Goal: Transaction & Acquisition: Purchase product/service

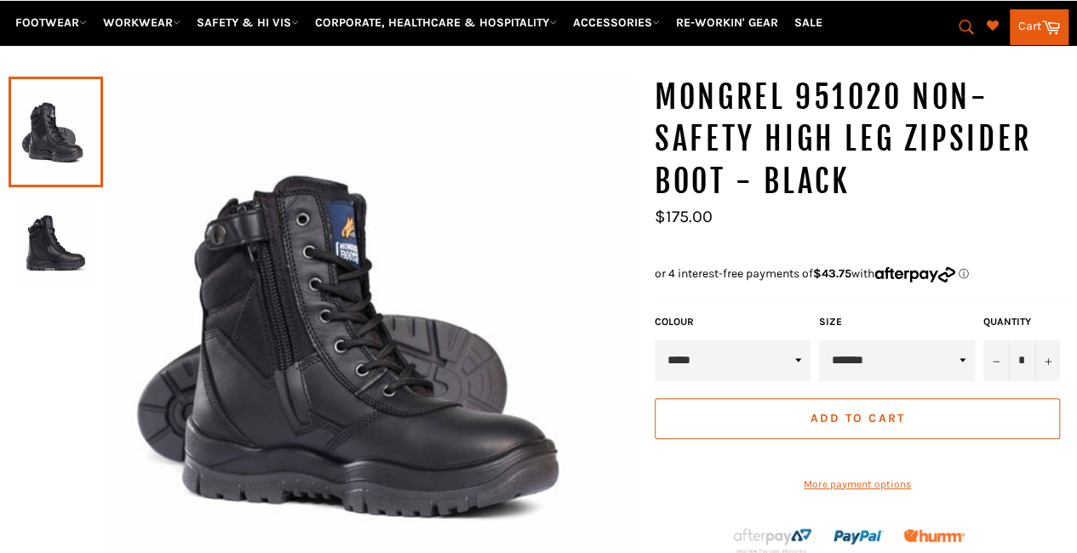
scroll to position [211, 0]
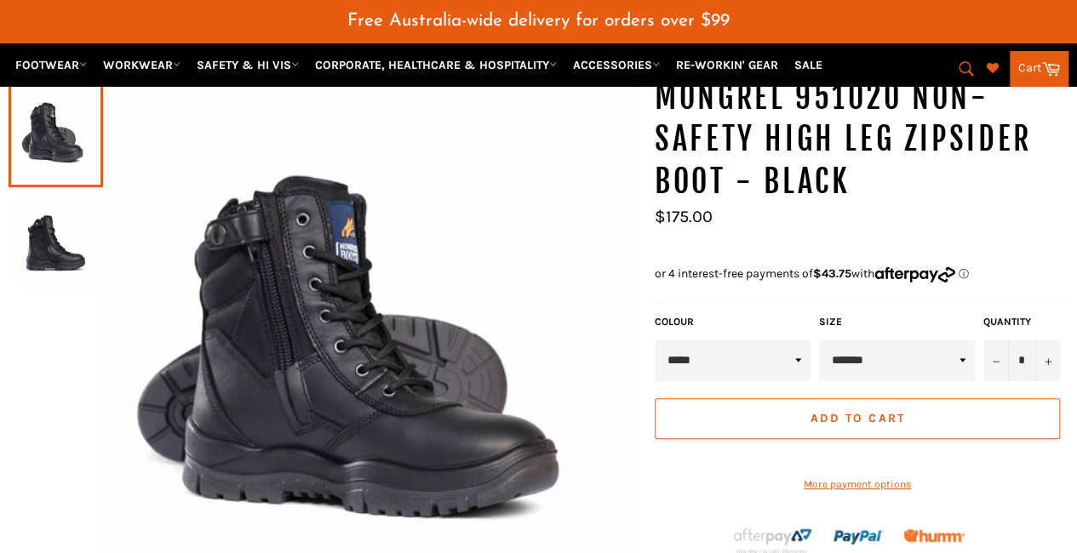
click at [72, 235] on img at bounding box center [55, 243] width 77 height 94
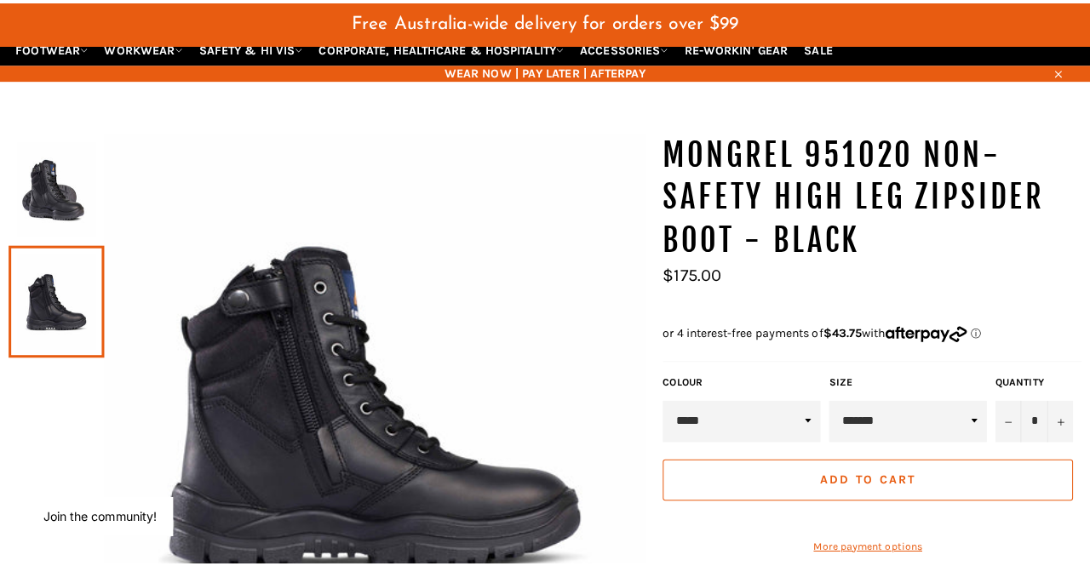
scroll to position [160, 0]
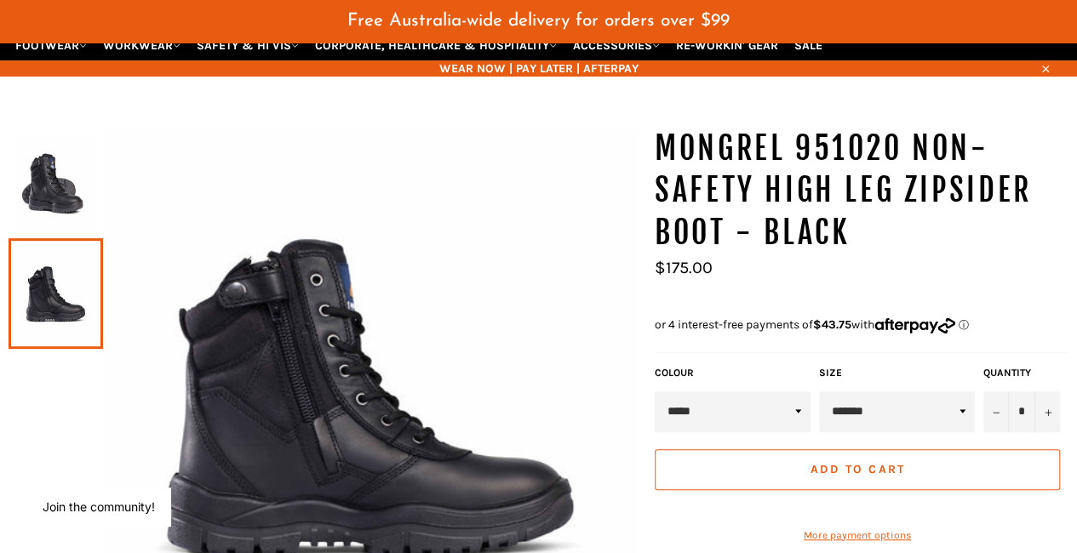
click at [949, 393] on select "**********" at bounding box center [897, 412] width 156 height 41
click at [454, 310] on img at bounding box center [370, 395] width 535 height 535
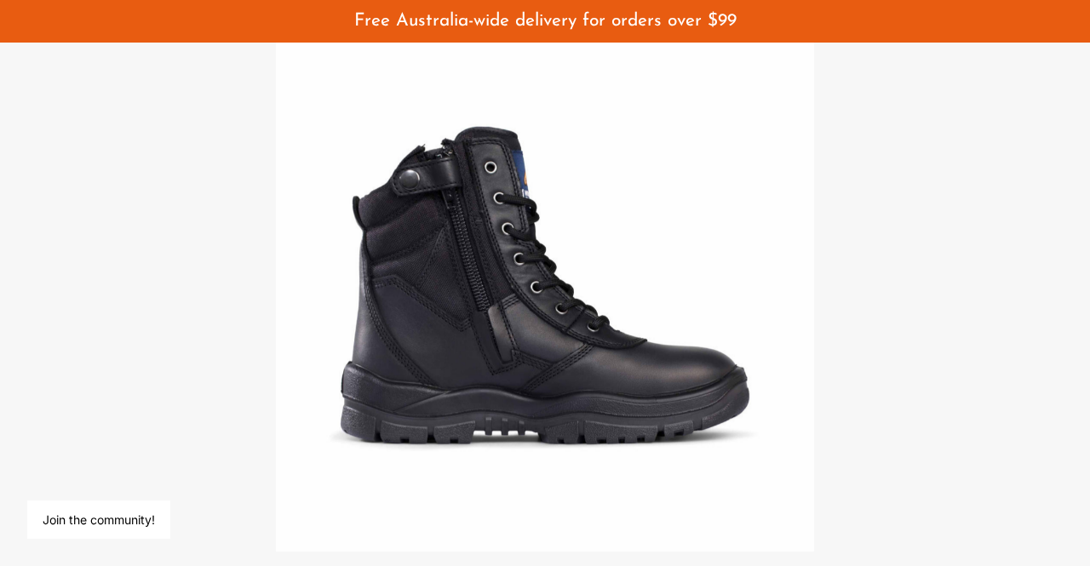
click at [984, 433] on div at bounding box center [545, 283] width 1090 height 566
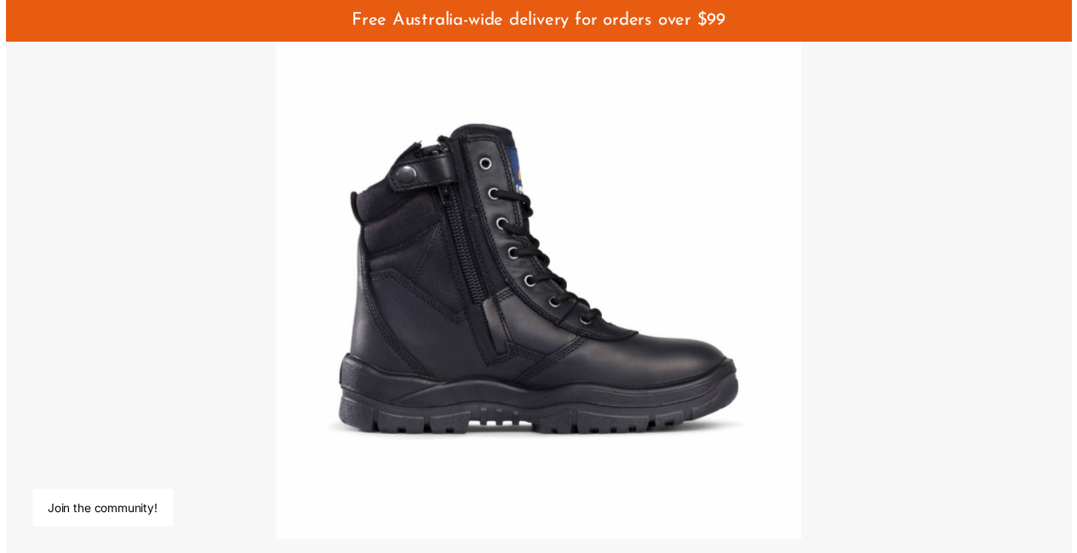
scroll to position [252, 0]
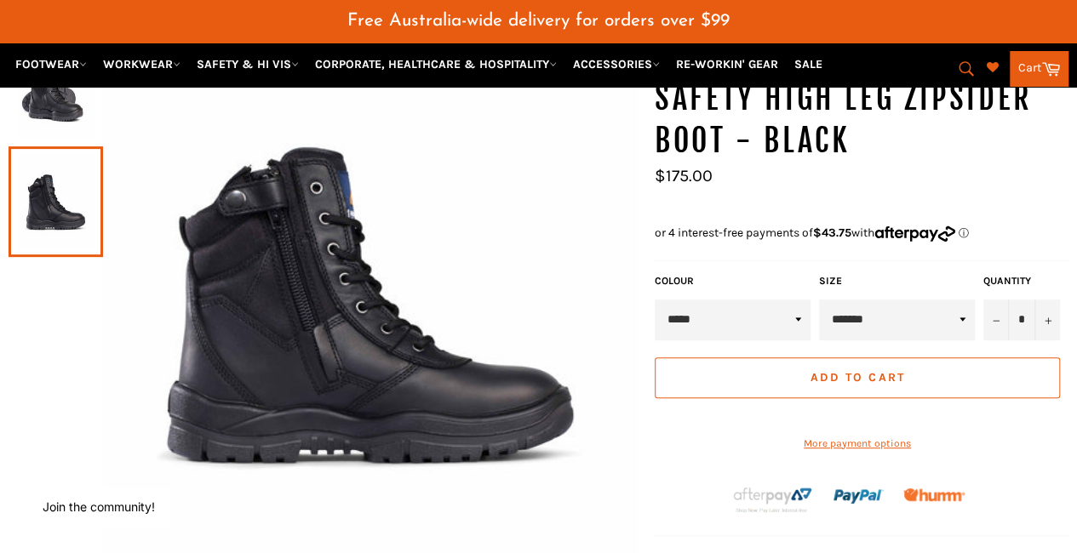
drag, startPoint x: 660, startPoint y: 410, endPoint x: 470, endPoint y: 505, distance: 212.5
click at [470, 505] on div "MONGREL 951020 Non-Safety High Leg Zipsider Boot - Black Sale Regular price *" at bounding box center [529, 430] width 1077 height 788
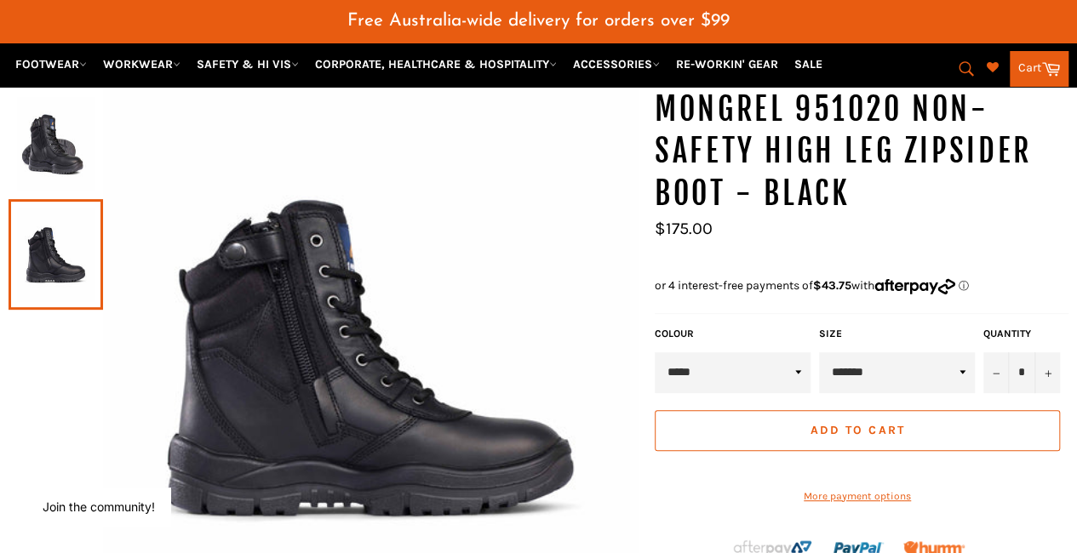
scroll to position [192, 0]
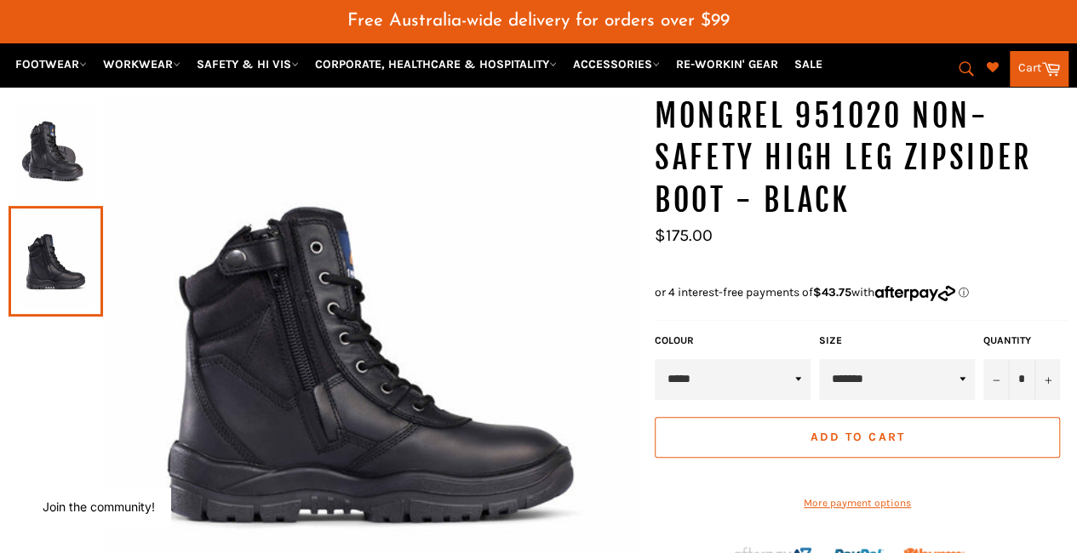
click at [49, 138] on img at bounding box center [55, 151] width 77 height 94
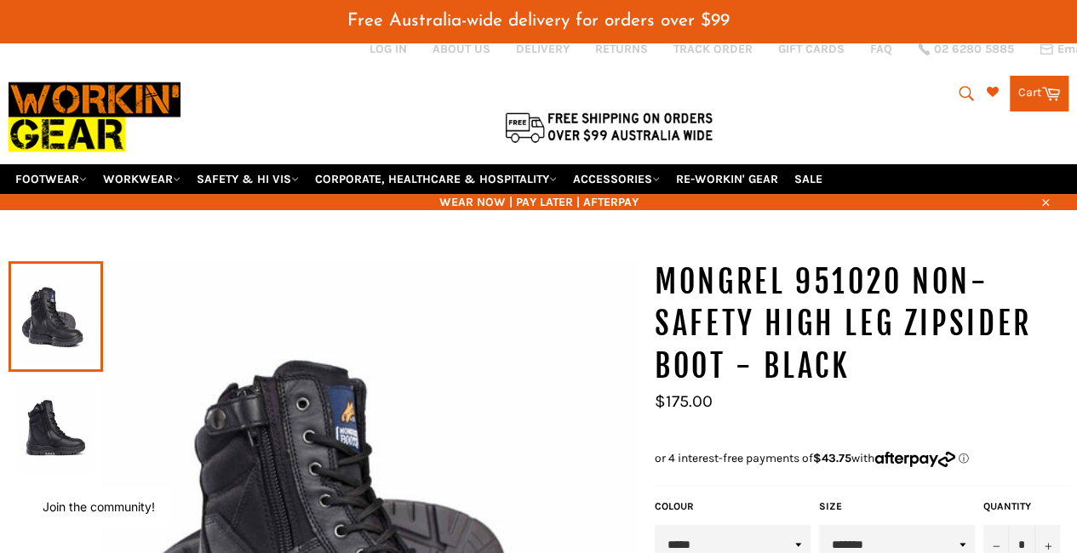
scroll to position [26, 0]
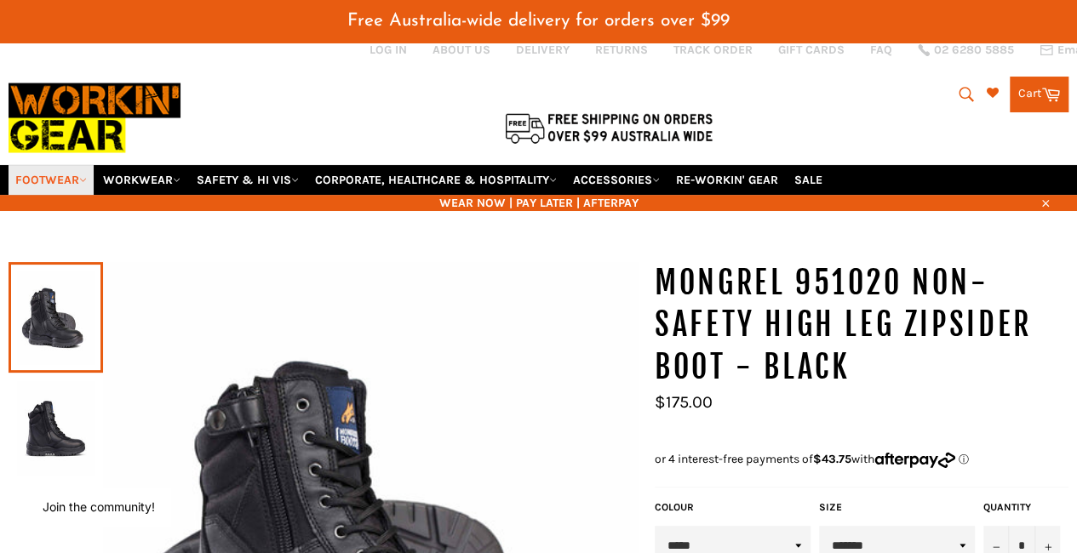
click at [63, 165] on link "FOOTWEAR" at bounding box center [51, 180] width 85 height 30
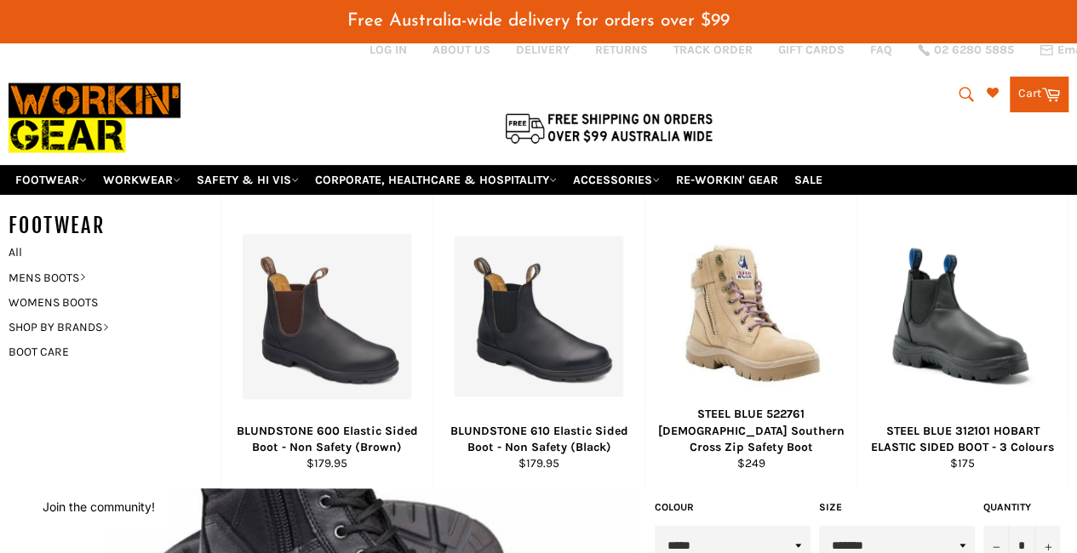
click at [239, 95] on div at bounding box center [362, 90] width 707 height 148
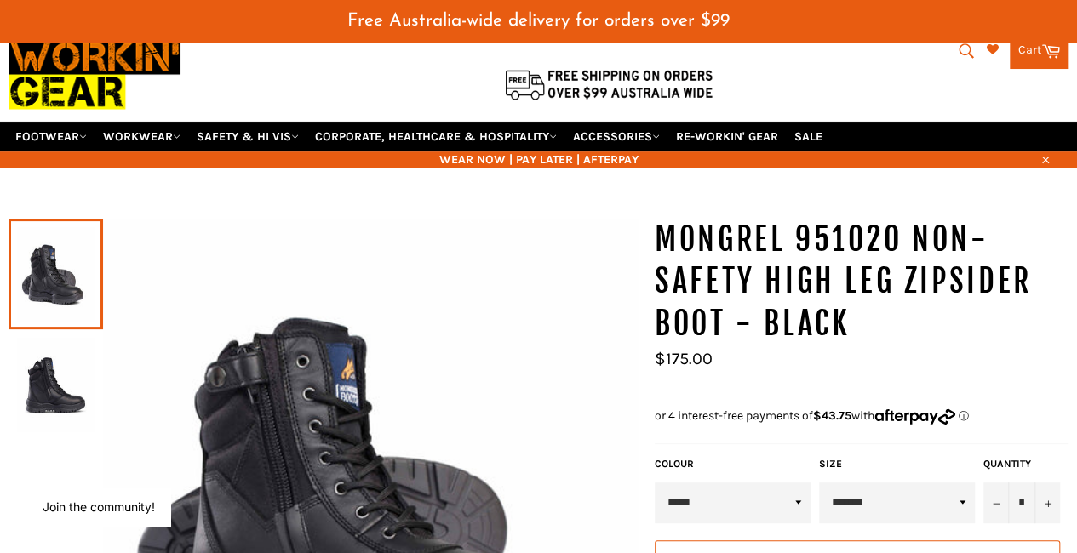
scroll to position [70, 0]
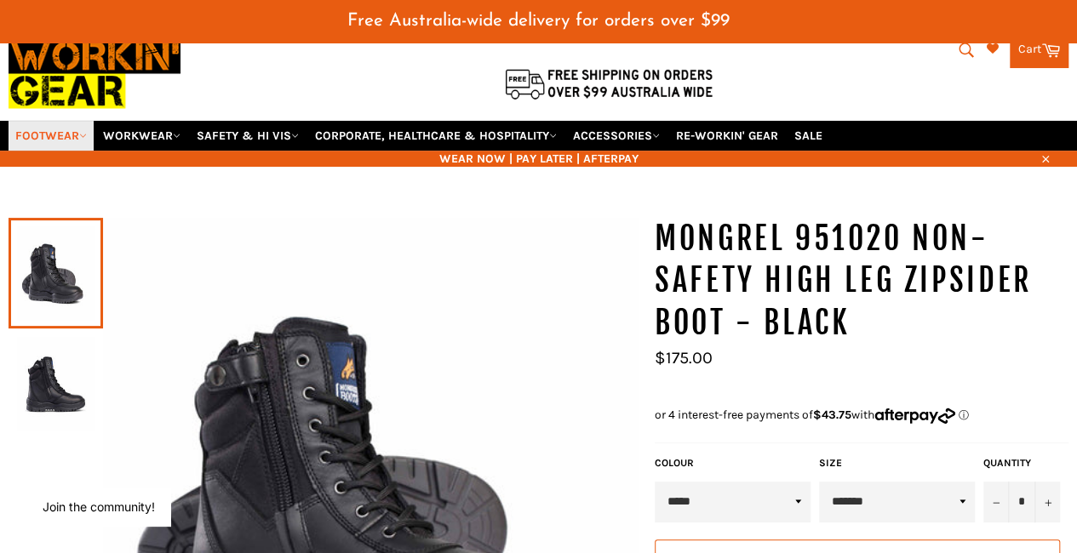
click at [68, 121] on link "FOOTWEAR" at bounding box center [51, 136] width 85 height 30
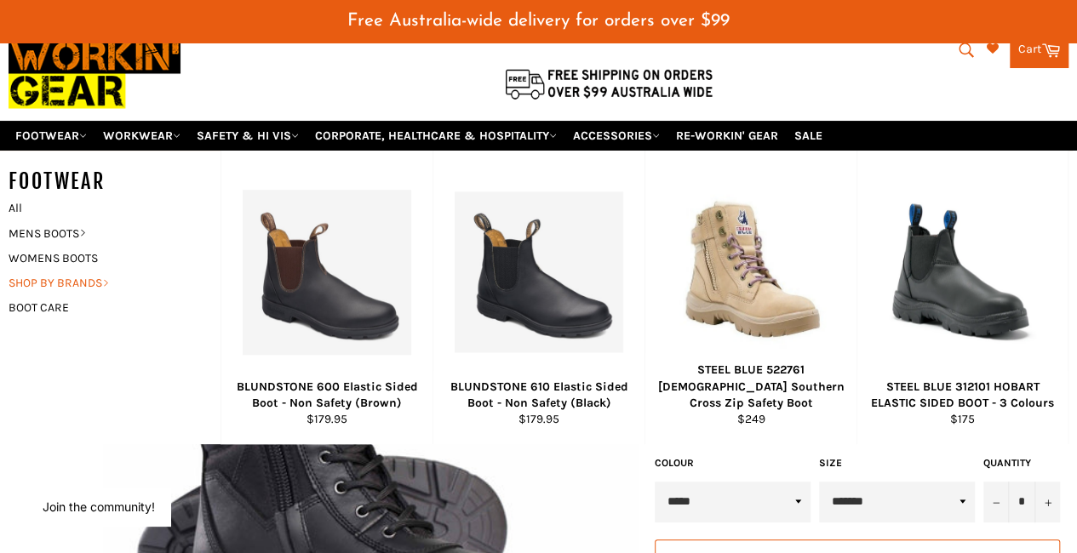
click at [47, 271] on link "SHOP BY BRANDS" at bounding box center [102, 283] width 204 height 25
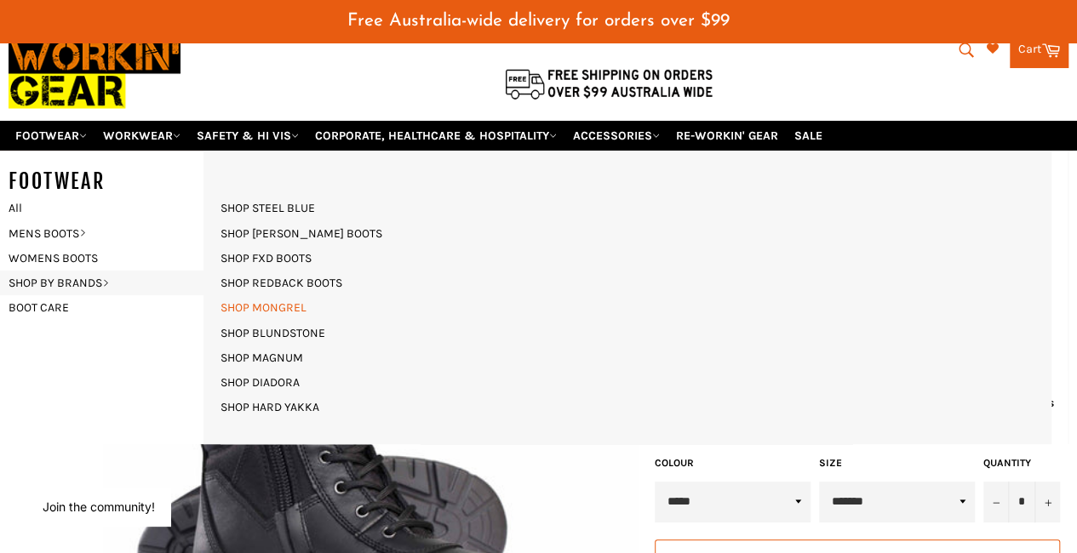
click at [278, 295] on link "SHOP MONGREL" at bounding box center [263, 307] width 103 height 25
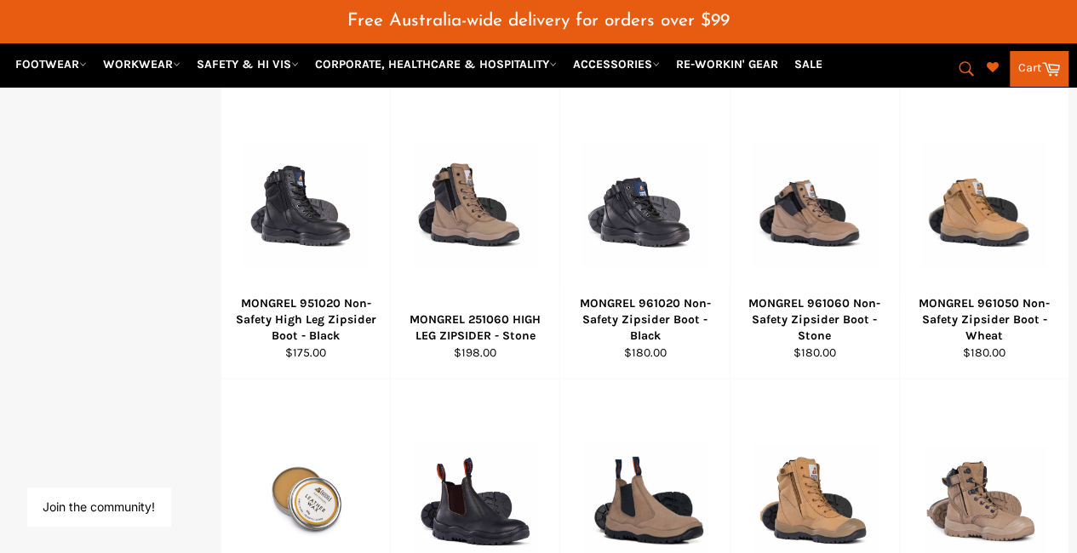
scroll to position [879, 0]
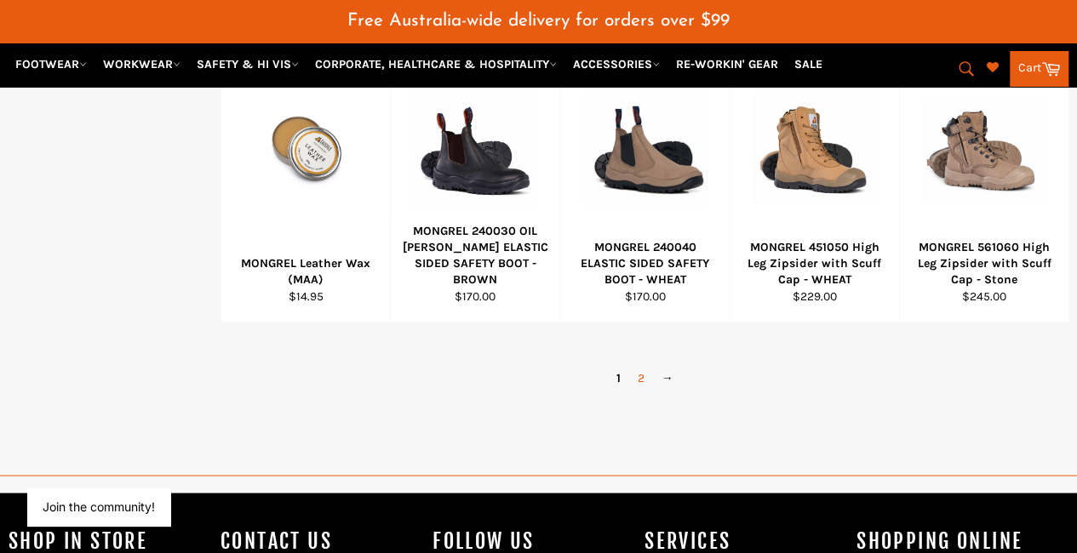
click at [639, 365] on link "2" at bounding box center [641, 377] width 24 height 25
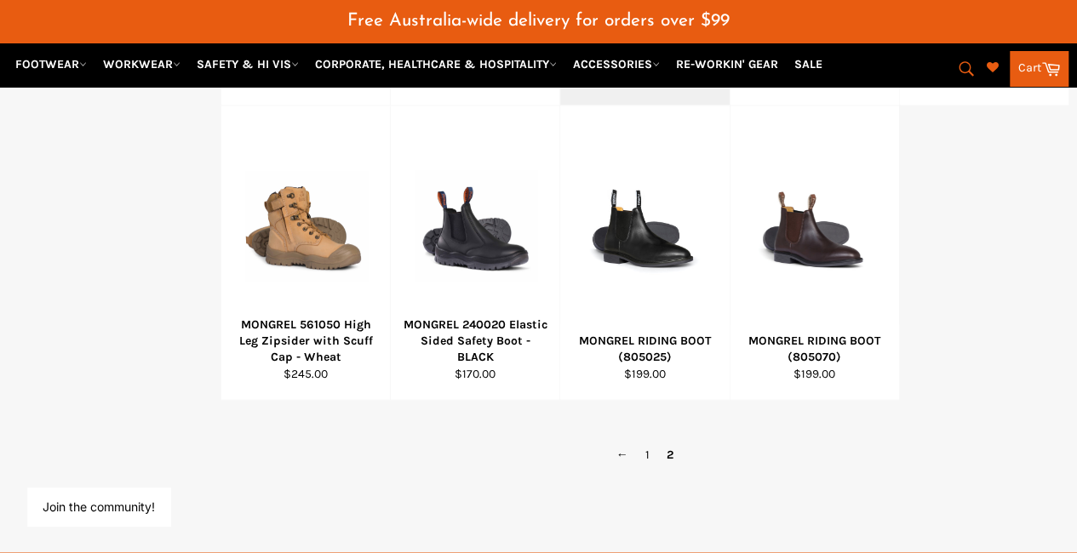
scroll to position [903, 0]
